Goal: Submit feedback/report problem: Submit feedback/report problem

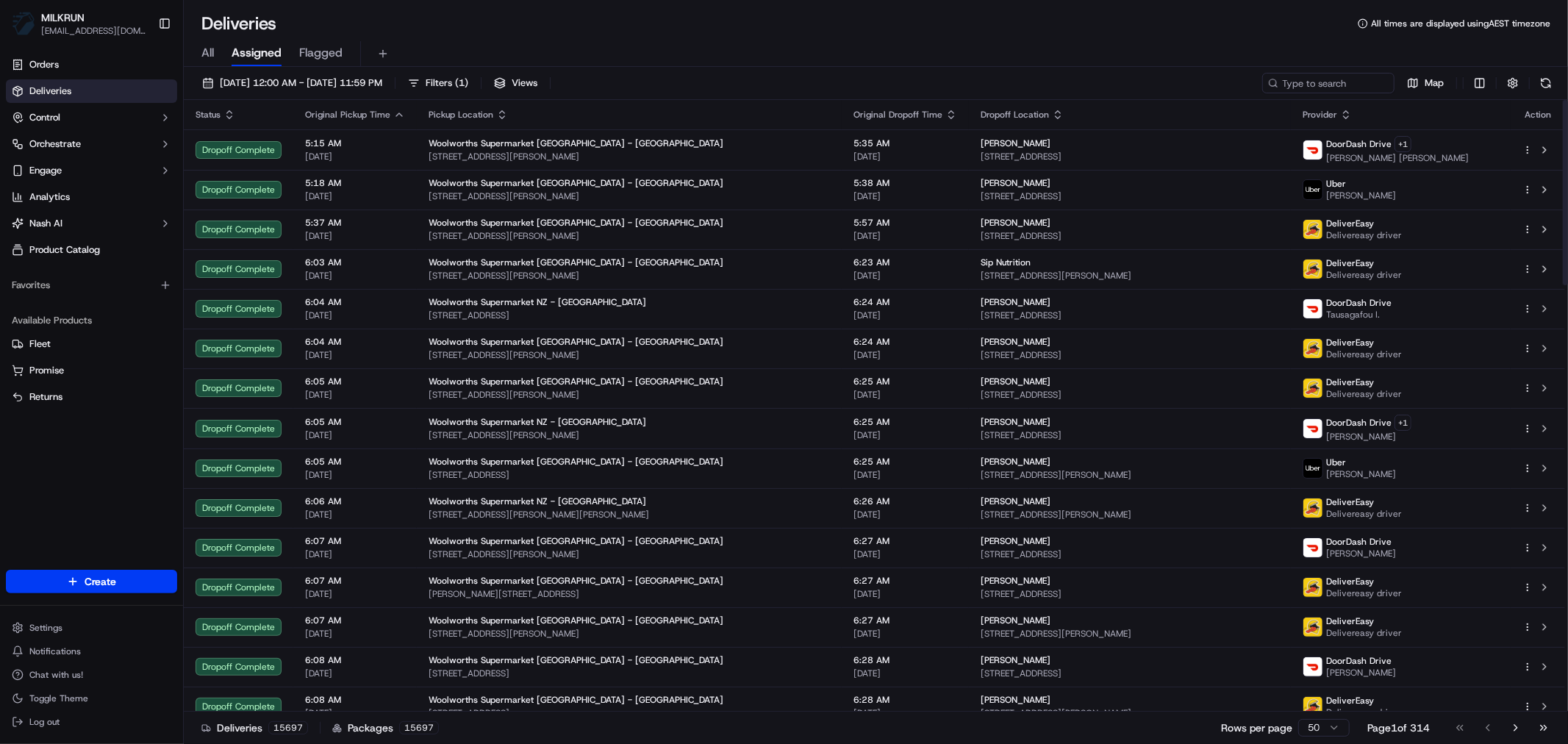
click at [621, 30] on div "Deliveries All times are displayed using AEST timezone" at bounding box center [876, 23] width 1384 height 24
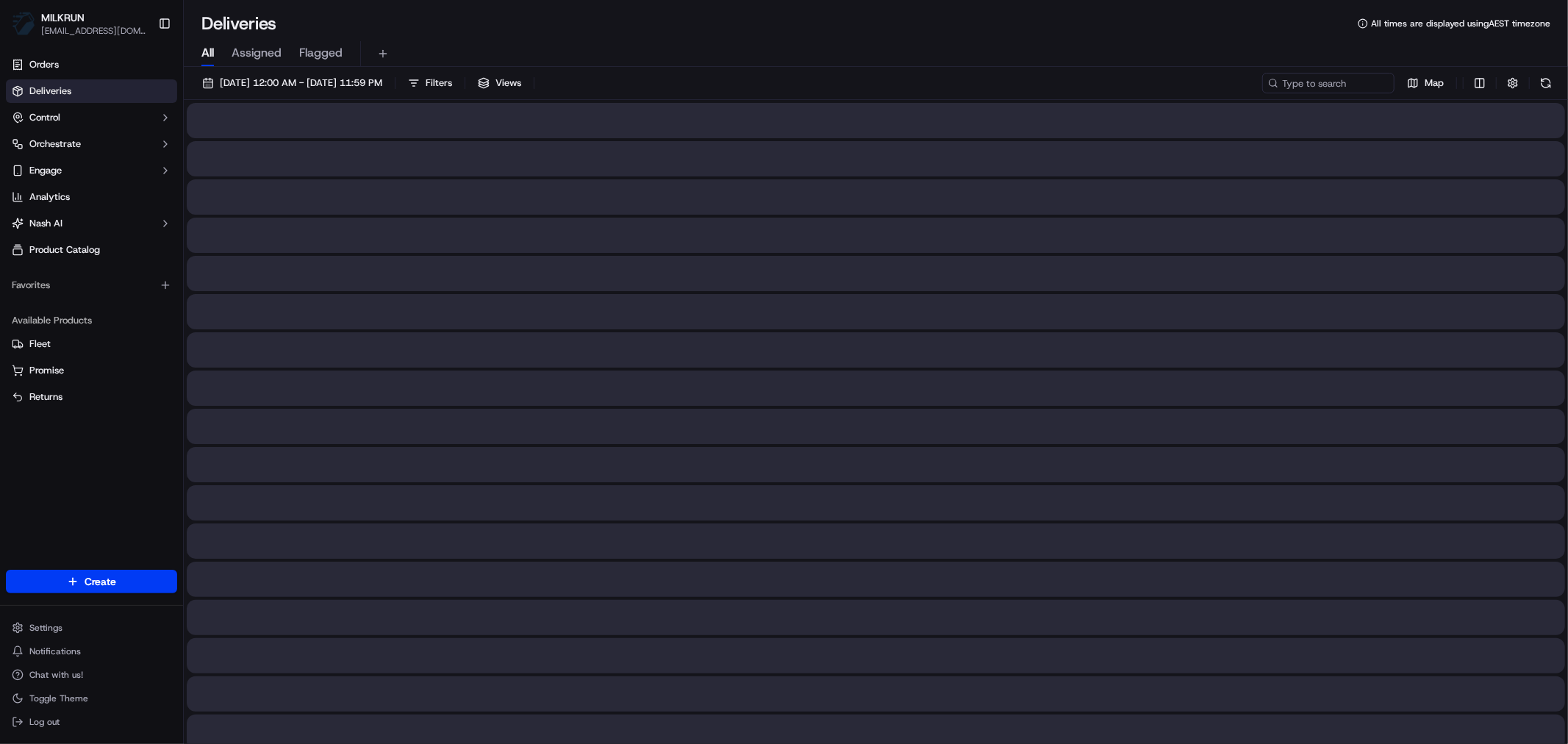
click at [203, 54] on span "All" at bounding box center [207, 52] width 12 height 18
click at [1321, 83] on input at bounding box center [1307, 84] width 177 height 21
paste input "0bf07eaf-42e3-4087-a990-d6501e7389b9"
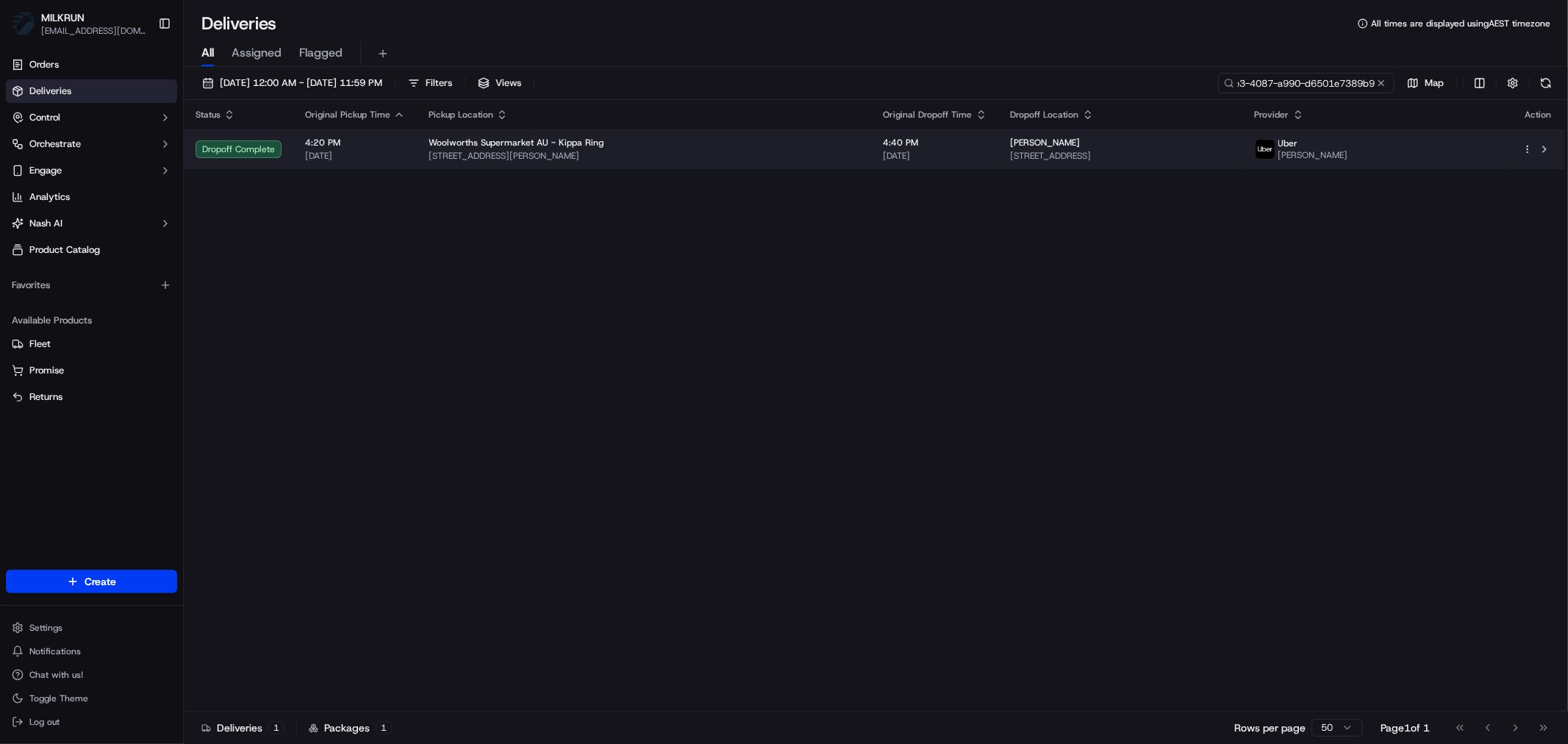
type input "0bf07eaf-42e3-4087-a990-d6501e7389b9"
click at [747, 157] on span "[STREET_ADDRESS][PERSON_NAME]" at bounding box center [645, 156] width 432 height 11
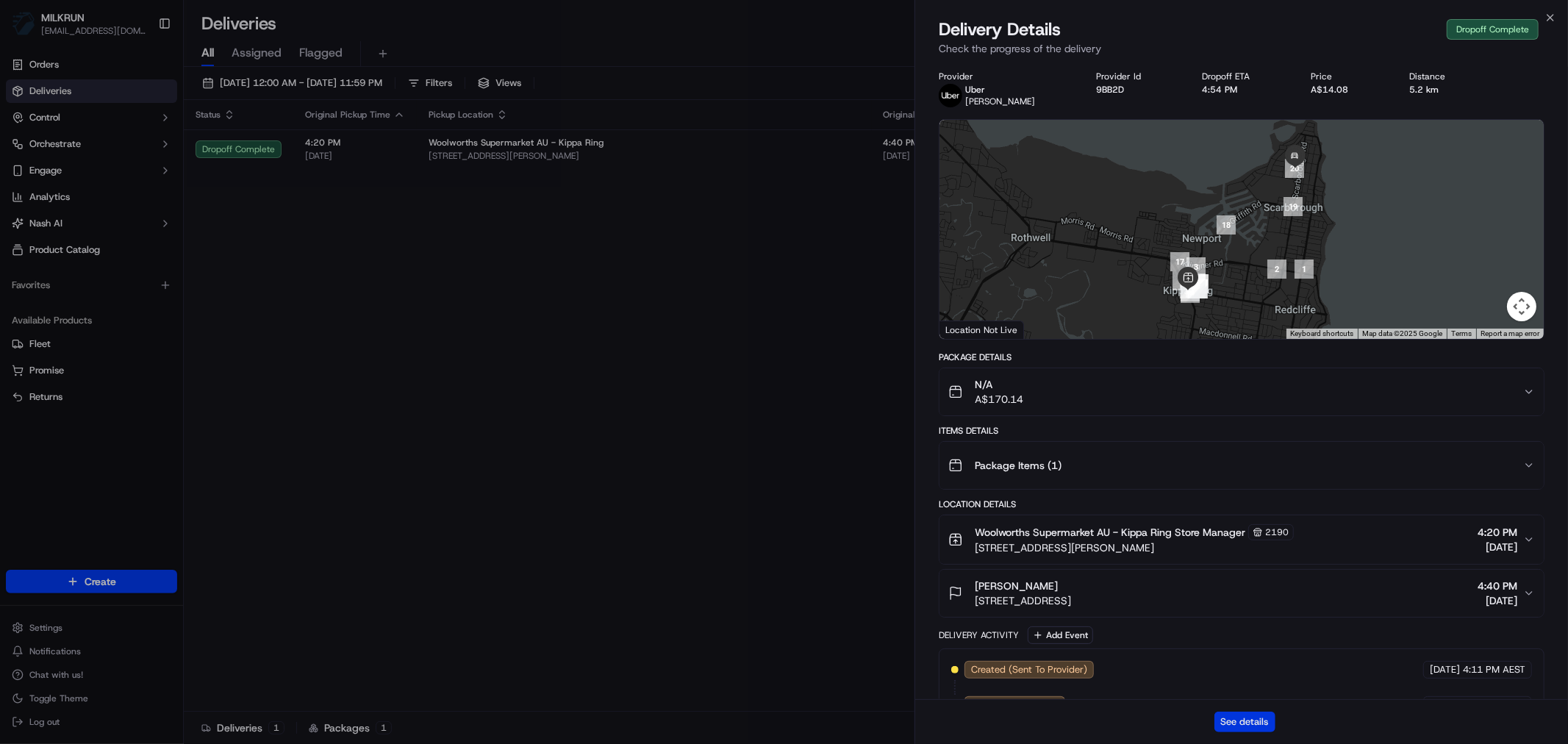
click at [1258, 670] on button "See details" at bounding box center [1245, 722] width 61 height 21
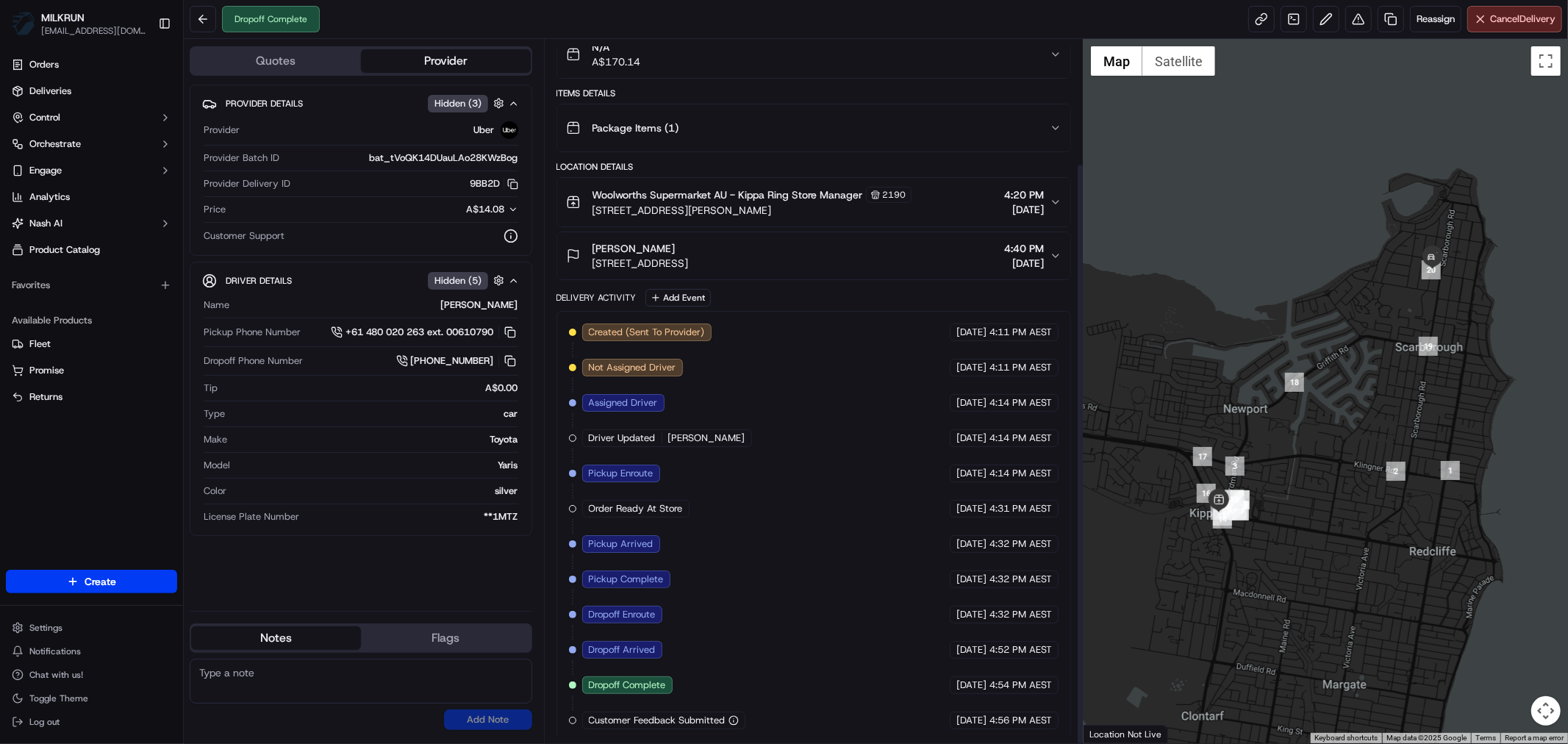
scroll to position [150, 0]
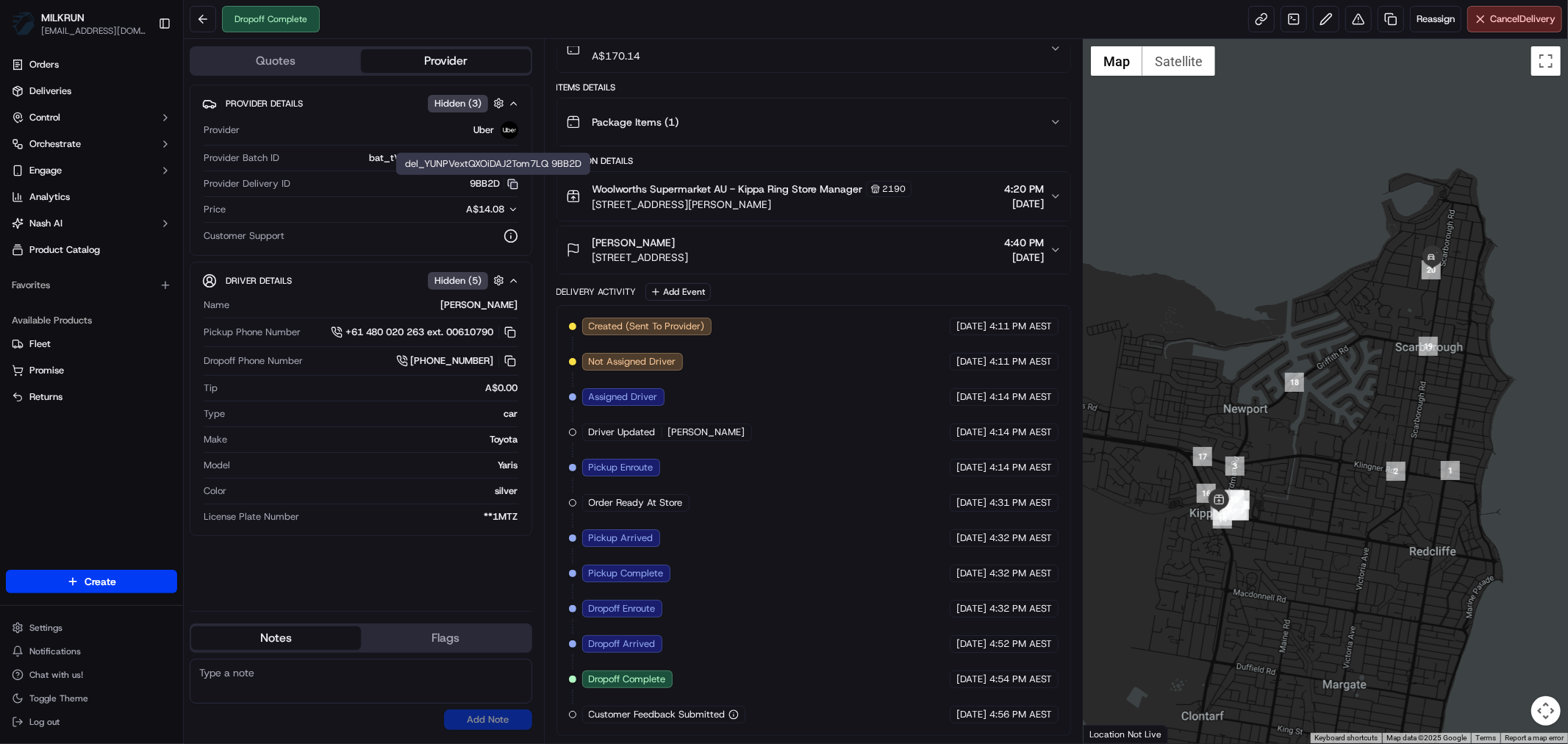
click at [512, 184] on icon "button" at bounding box center [513, 185] width 11 height 11
click at [513, 186] on icon "button" at bounding box center [513, 185] width 11 height 11
click at [1354, 16] on button at bounding box center [1359, 19] width 27 height 27
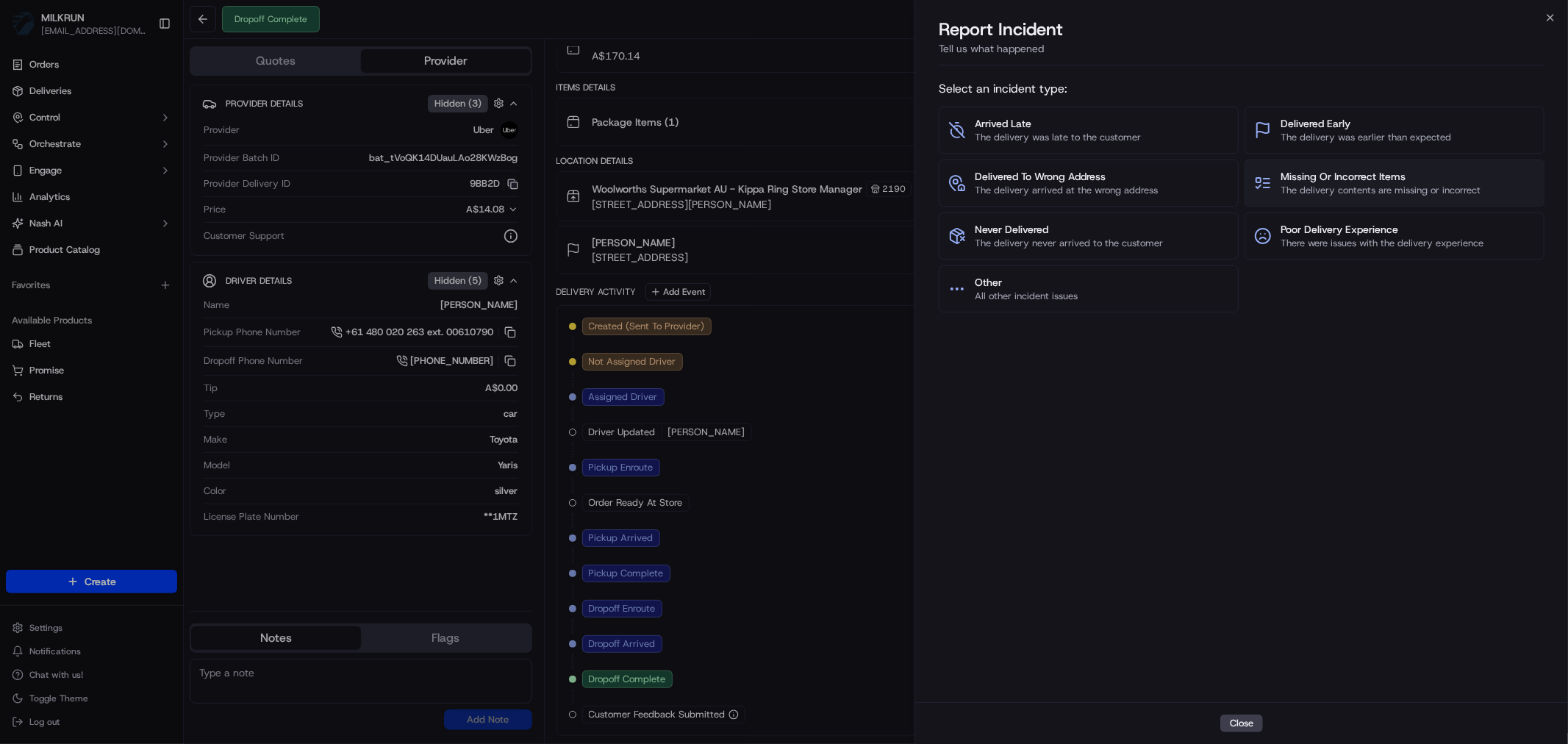
click at [1351, 181] on span "Missing Or Incorrect Items" at bounding box center [1381, 176] width 200 height 14
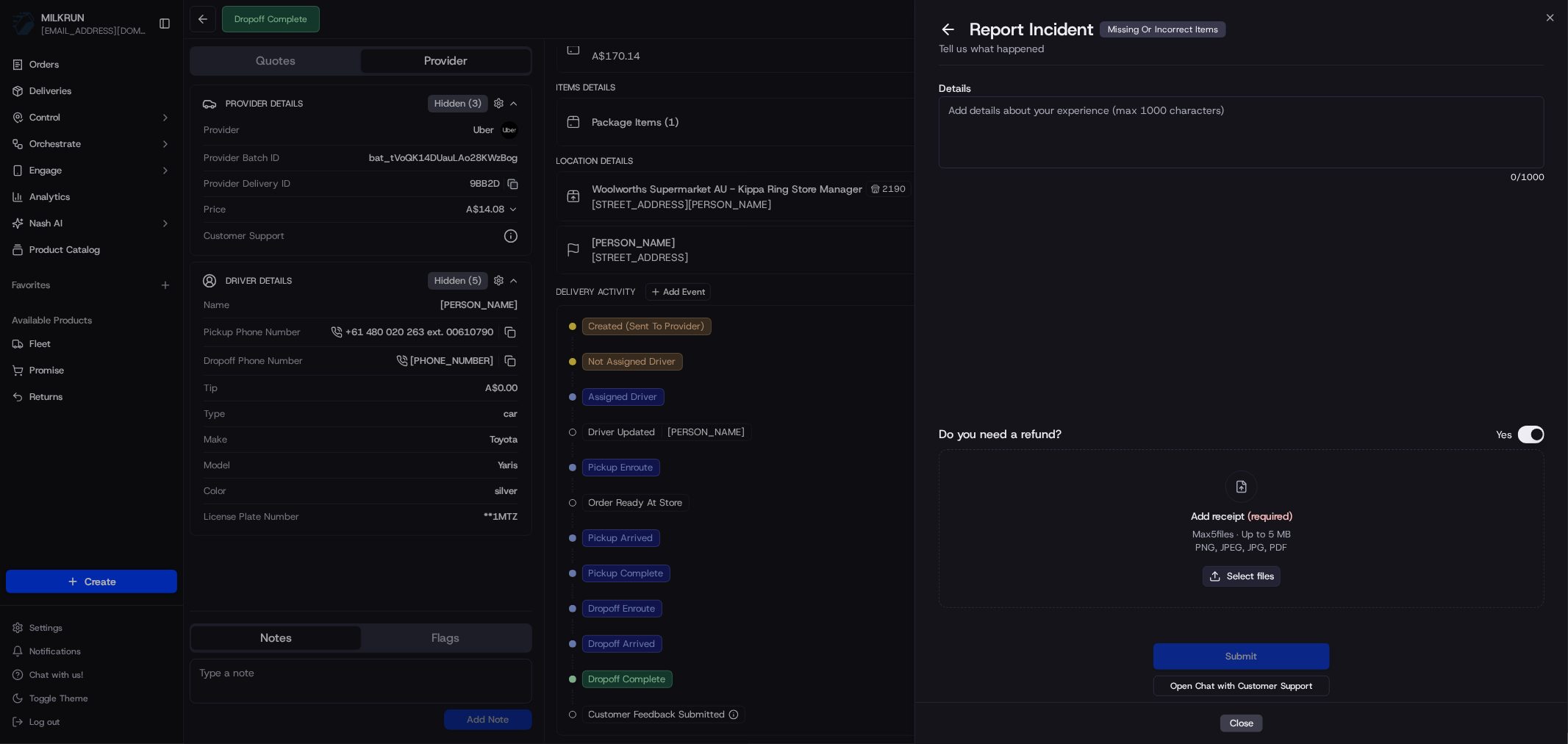
click at [1244, 576] on button "Select files" at bounding box center [1242, 577] width 78 height 21
type input "C:\fakepath\stuart.pdf"
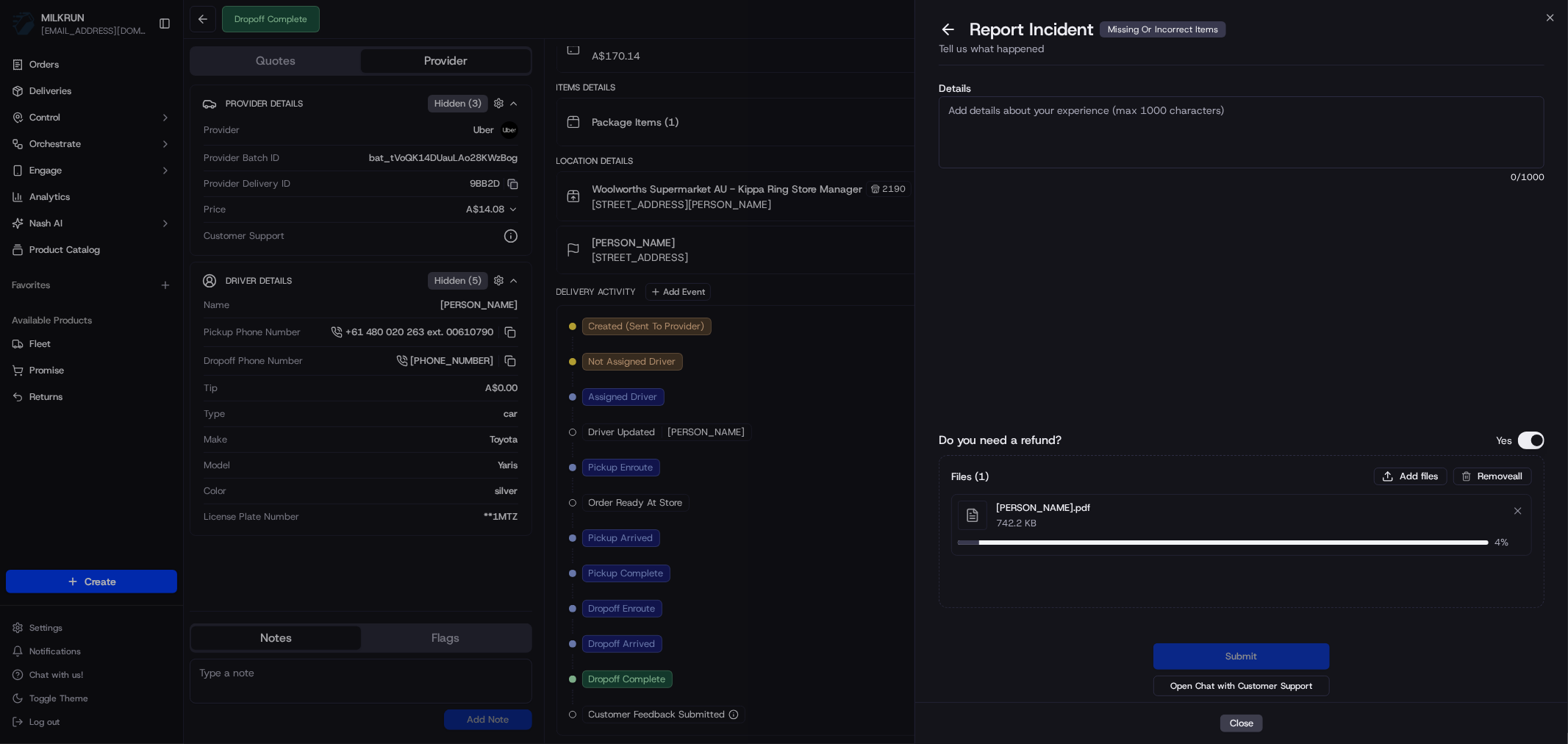
click at [1055, 118] on textarea "Details" at bounding box center [1241, 132] width 606 height 72
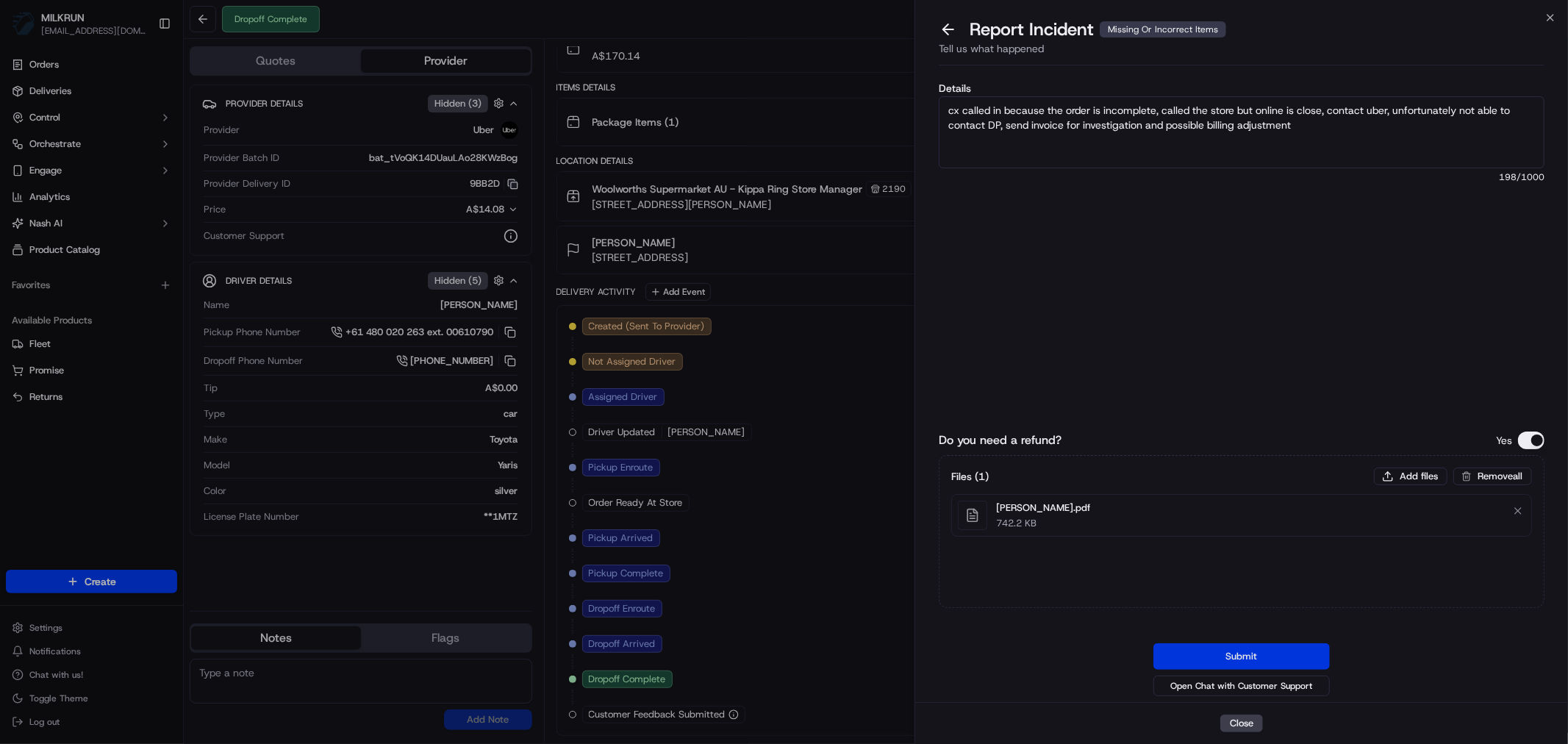
type textarea "cx called in because the order is incomplete, called the store but online is cl…"
click at [1231, 656] on button "Submit" at bounding box center [1242, 657] width 177 height 27
